Goal: Task Accomplishment & Management: Use online tool/utility

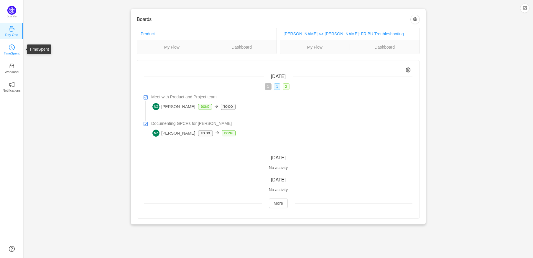
click at [10, 49] on icon "icon: clock-circle" at bounding box center [12, 48] width 6 height 6
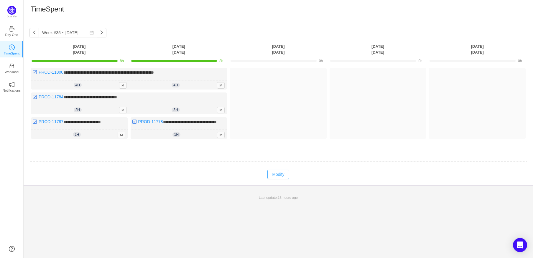
click at [285, 179] on button "Modify" at bounding box center [278, 174] width 22 height 9
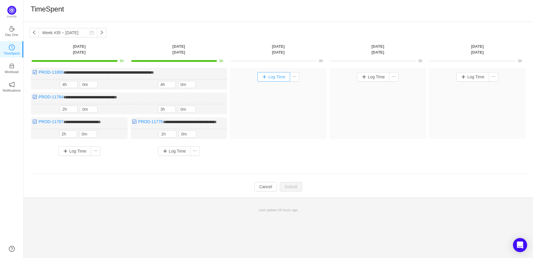
click at [274, 76] on button "Log Time" at bounding box center [273, 76] width 33 height 9
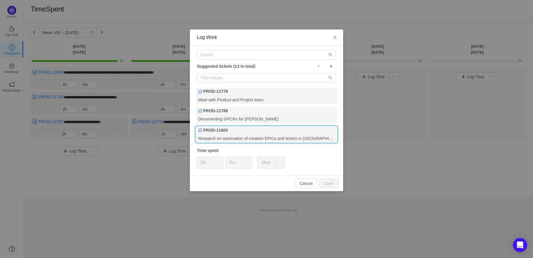
click at [286, 129] on div "PROD-11800" at bounding box center [267, 131] width 142 height 8
click at [328, 183] on button "Save" at bounding box center [329, 183] width 19 height 9
type input "0h"
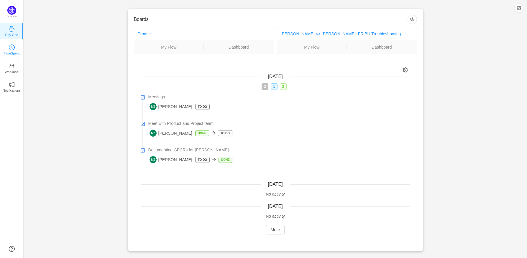
click at [15, 50] on link "TimeSpent" at bounding box center [12, 49] width 6 height 6
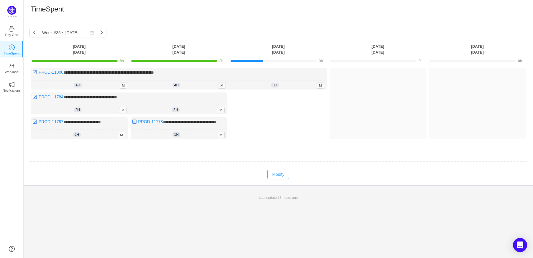
click at [275, 179] on button "Modify" at bounding box center [278, 174] width 22 height 9
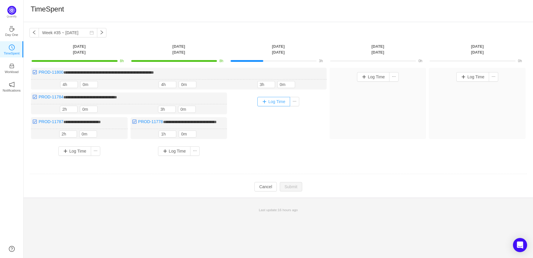
click at [269, 99] on button "Log Time" at bounding box center [273, 101] width 33 height 9
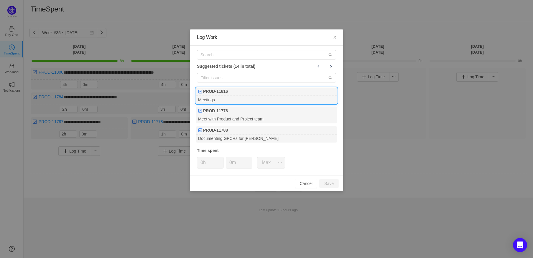
click at [249, 92] on div "PROD-11816" at bounding box center [267, 92] width 142 height 8
click at [329, 183] on button "Save" at bounding box center [329, 183] width 19 height 9
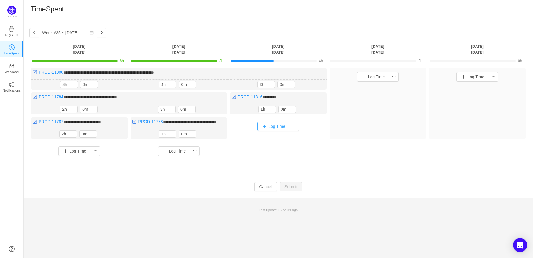
click at [272, 128] on button "Log Time" at bounding box center [273, 126] width 33 height 9
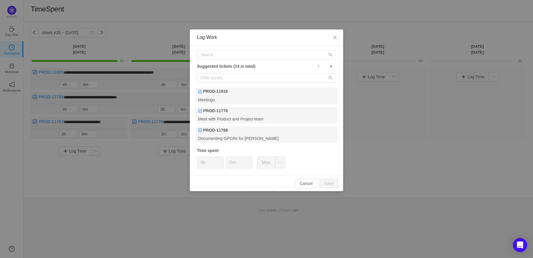
click at [336, 61] on div "Suggested tickets (14 in total) PROD-11816 Meetings PROD-11778 Meet with Produc…" at bounding box center [266, 111] width 153 height 130
click at [333, 63] on button at bounding box center [331, 67] width 10 height 8
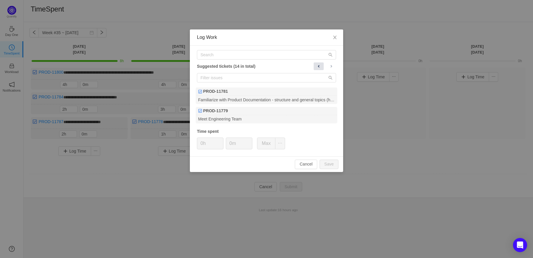
click at [317, 64] on span at bounding box center [318, 66] width 5 height 5
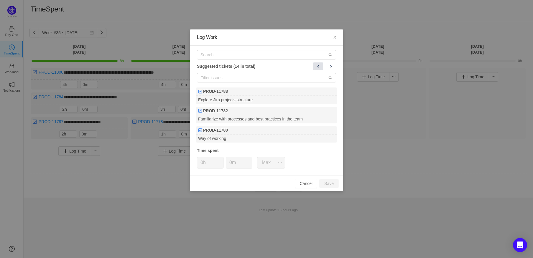
click at [317, 64] on span at bounding box center [318, 66] width 5 height 5
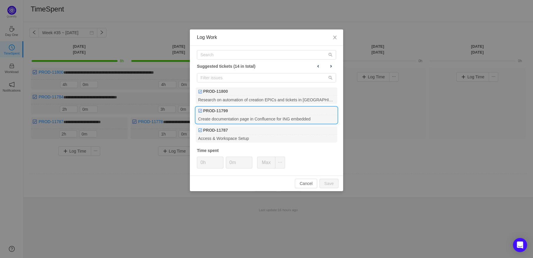
click at [307, 117] on div "Create documentation page in Confluence for ING embedded" at bounding box center [267, 119] width 142 height 8
click at [311, 117] on div "Create documentation page in Confluence for ING embedded" at bounding box center [267, 119] width 142 height 8
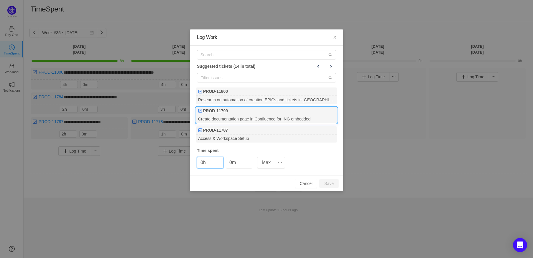
click at [326, 116] on div "Create documentation page in Confluence for ING embedded" at bounding box center [267, 119] width 142 height 8
click at [265, 116] on div "Create documentation page in Confluence for ING embedded" at bounding box center [267, 119] width 142 height 8
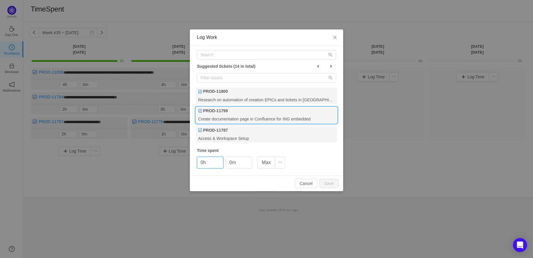
drag, startPoint x: 264, startPoint y: 116, endPoint x: 259, endPoint y: 116, distance: 4.7
click at [263, 116] on div "Create documentation page in Confluence for ING embedded" at bounding box center [267, 119] width 142 height 8
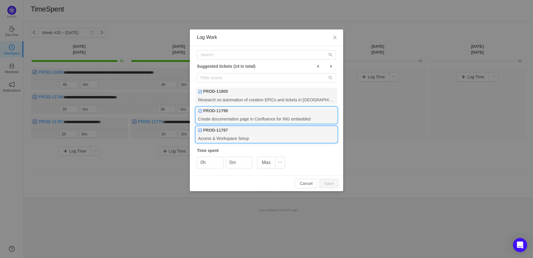
drag, startPoint x: 270, startPoint y: 127, endPoint x: 270, endPoint y: 119, distance: 7.7
click at [270, 127] on div "PROD-11787" at bounding box center [267, 131] width 142 height 8
click at [270, 118] on div "Create documentation page in Confluence for ING embedded" at bounding box center [267, 119] width 142 height 8
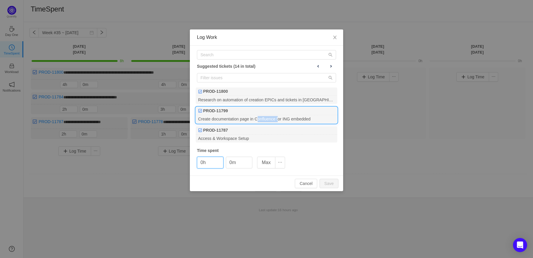
click at [270, 118] on div "Create documentation page in Confluence for ING embedded" at bounding box center [267, 119] width 142 height 8
click at [331, 68] on span at bounding box center [331, 66] width 5 height 5
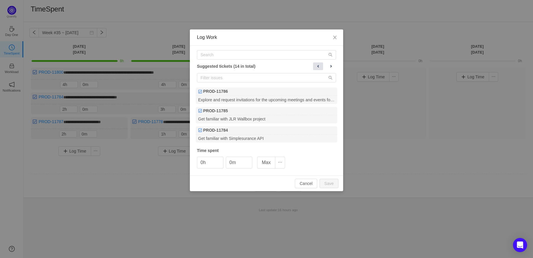
click at [323, 68] on button at bounding box center [318, 67] width 10 height 8
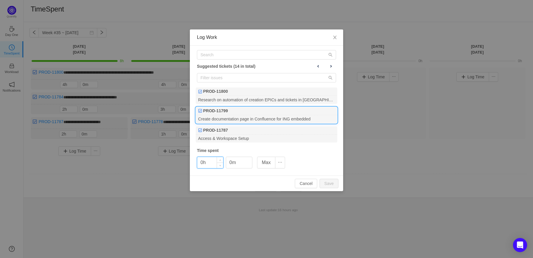
click at [200, 164] on input "0h" at bounding box center [210, 162] width 26 height 11
type input "4h"
drag, startPoint x: 259, startPoint y: 113, endPoint x: 221, endPoint y: 120, distance: 39.6
click at [221, 120] on div "Create documentation page in Confluence for ING embedded" at bounding box center [267, 119] width 142 height 8
click at [229, 120] on div "Create documentation page in Confluence for ING embedded" at bounding box center [267, 119] width 142 height 8
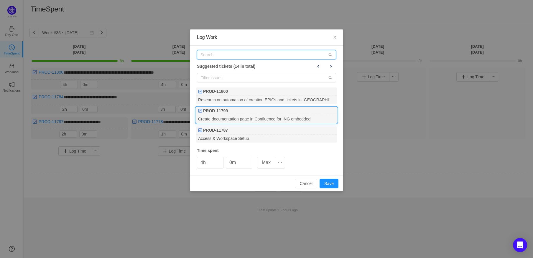
click at [281, 53] on input "text" at bounding box center [266, 54] width 139 height 9
click at [328, 67] on button at bounding box center [331, 67] width 10 height 8
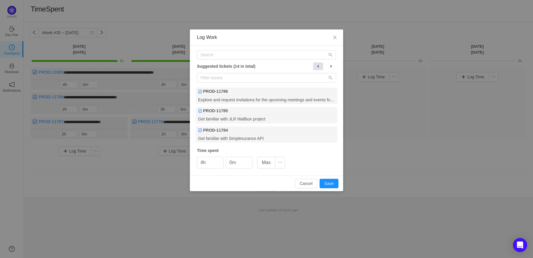
click at [318, 67] on span at bounding box center [318, 66] width 5 height 5
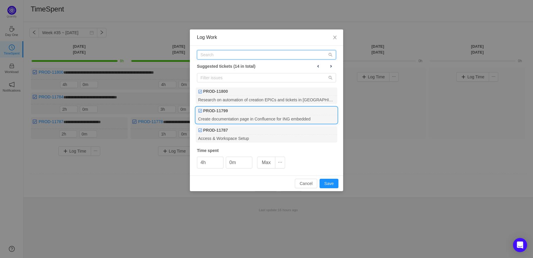
click at [258, 55] on input "text" at bounding box center [266, 54] width 139 height 9
paste input "[URL][DOMAIN_NAME]"
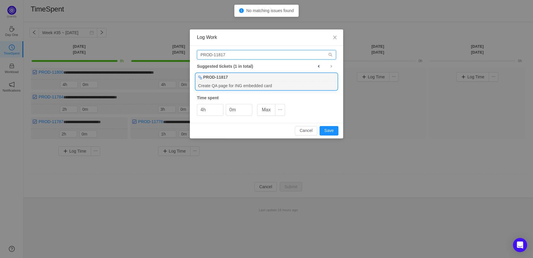
type input "PROD-11817"
click at [295, 81] on div "PROD-11817" at bounding box center [267, 77] width 142 height 8
click at [329, 131] on button "Save" at bounding box center [329, 130] width 19 height 9
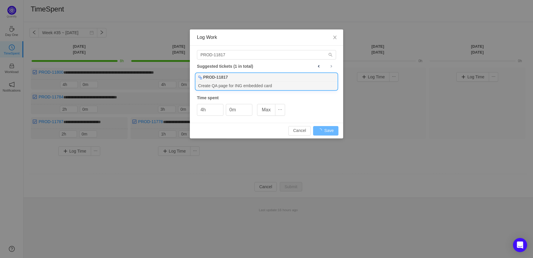
type input "0h"
